Goal: Transaction & Acquisition: Subscribe to service/newsletter

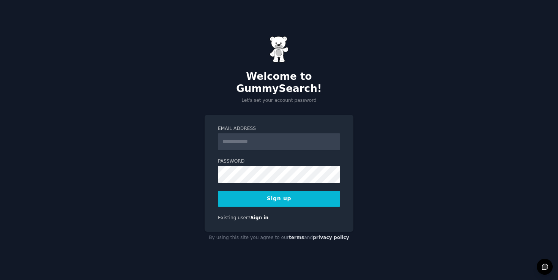
click at [268, 137] on input "Email Address" at bounding box center [279, 141] width 122 height 17
type input "**********"
click at [258, 159] on div "Password 8 or more characters Alphanumeric characters No common passwords Passw…" at bounding box center [279, 170] width 122 height 25
click at [285, 191] on button "Sign up" at bounding box center [279, 199] width 122 height 16
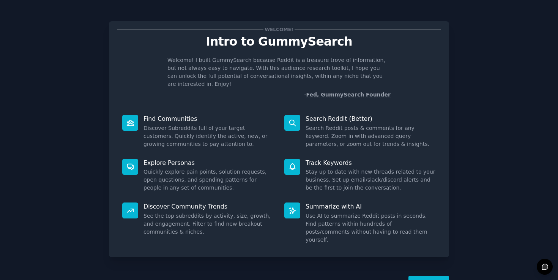
scroll to position [17, 0]
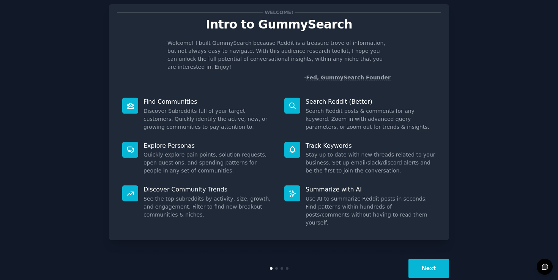
click at [431, 259] on button "Next" at bounding box center [429, 268] width 41 height 19
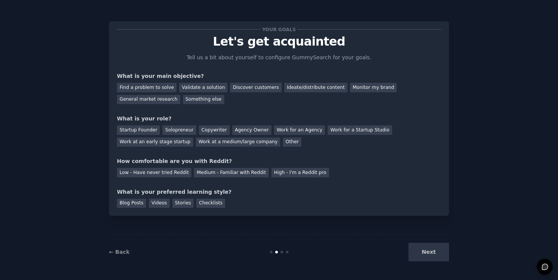
click at [431, 250] on div "Next" at bounding box center [393, 252] width 114 height 19
click at [426, 251] on div "Next" at bounding box center [393, 252] width 114 height 19
click at [139, 147] on div "Your goals Let's get acquainted Tell us a bit about yourself to configure Gummy…" at bounding box center [279, 118] width 324 height 179
click at [154, 86] on div "Find a problem to solve" at bounding box center [147, 87] width 60 height 9
click at [152, 128] on div "Startup Founder" at bounding box center [138, 129] width 43 height 9
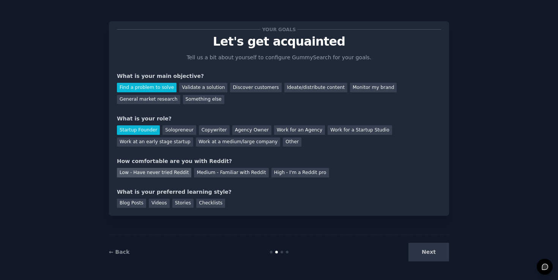
click at [156, 168] on div "Low - Have never tried Reddit" at bounding box center [154, 172] width 74 height 9
click at [160, 202] on div "Videos" at bounding box center [159, 203] width 21 height 9
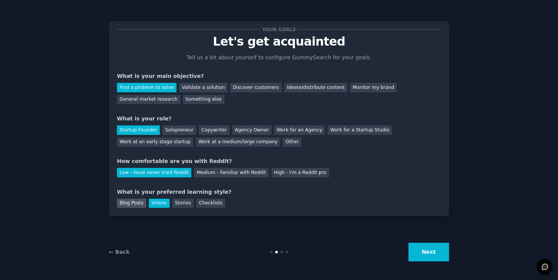
click at [134, 203] on div "Blog Posts" at bounding box center [131, 203] width 29 height 9
click at [286, 131] on div "Work for an Agency" at bounding box center [299, 129] width 51 height 9
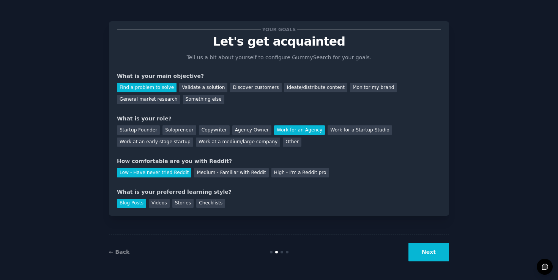
click at [428, 251] on button "Next" at bounding box center [429, 252] width 41 height 19
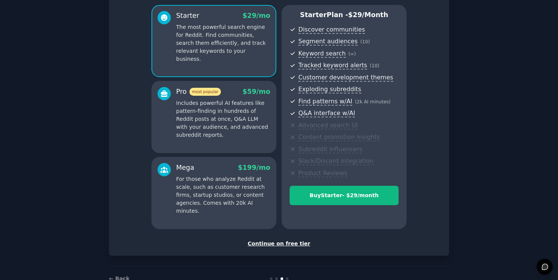
scroll to position [40, 0]
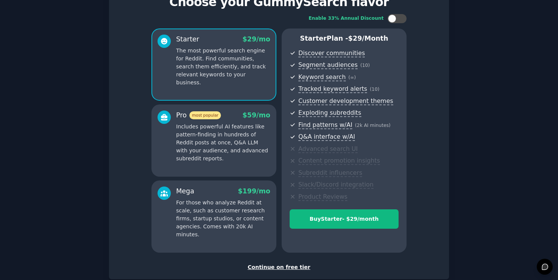
click at [247, 131] on p "Includes powerful AI features like pattern-finding in hundreds of Reddit posts …" at bounding box center [223, 143] width 94 height 40
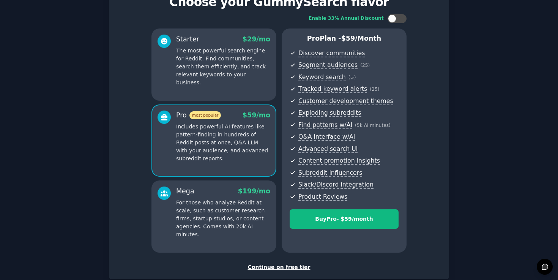
scroll to position [84, 0]
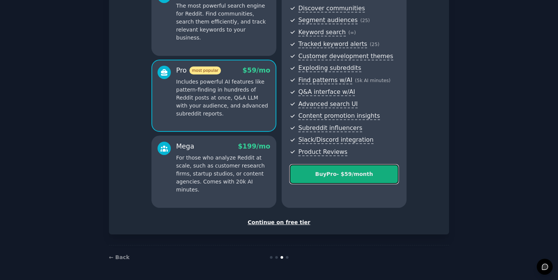
click at [343, 174] on div "Buy Pro - $ 59 /month" at bounding box center [344, 174] width 108 height 8
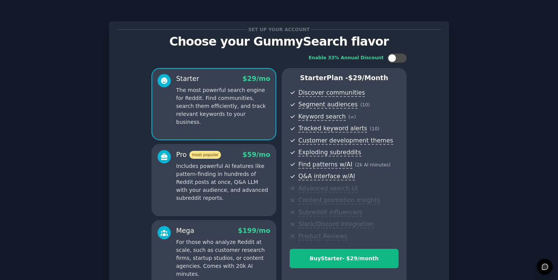
scroll to position [84, 0]
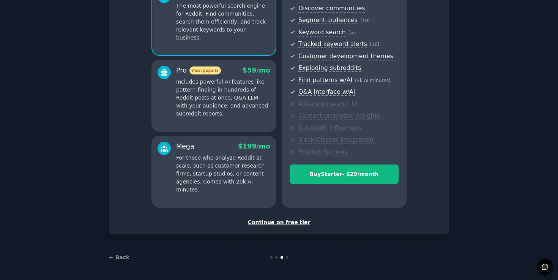
click at [289, 221] on div "Continue on free tier" at bounding box center [279, 222] width 324 height 8
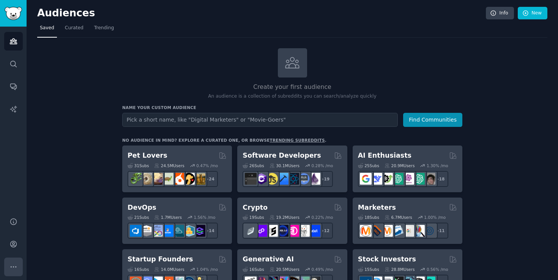
click at [13, 273] on button "More" at bounding box center [13, 267] width 19 height 19
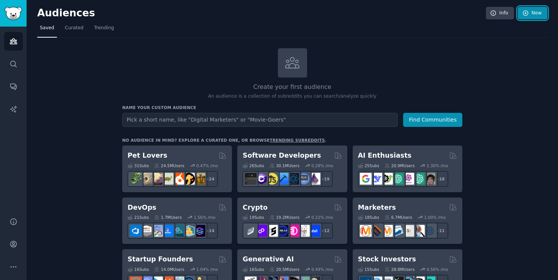
click at [535, 13] on link "New" at bounding box center [533, 13] width 30 height 13
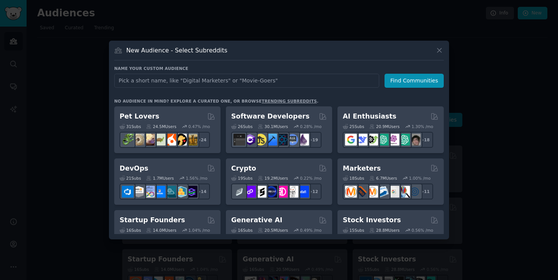
click at [444, 48] on div "New Audience - Select Subreddits Name your custom audience Audience Name Find C…" at bounding box center [279, 140] width 340 height 199
click at [441, 49] on icon at bounding box center [440, 50] width 8 height 8
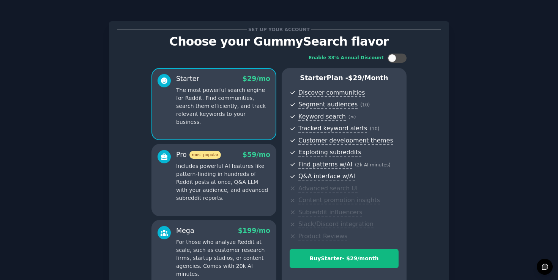
scroll to position [5, 0]
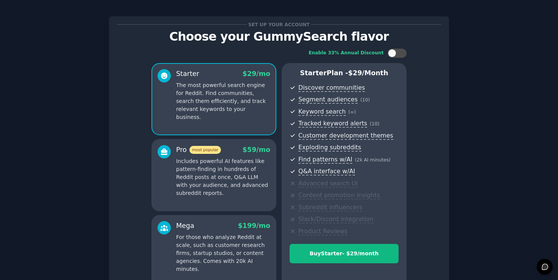
click at [179, 187] on p "Includes powerful AI features like pattern-finding in hundreds of Reddit posts …" at bounding box center [223, 177] width 94 height 40
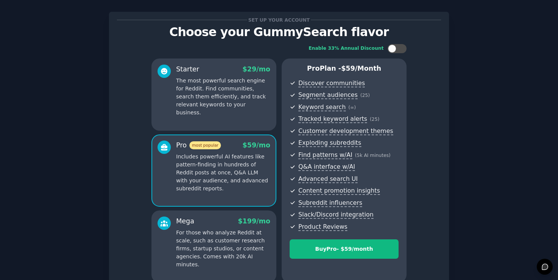
scroll to position [19, 0]
